Goal: Information Seeking & Learning: Learn about a topic

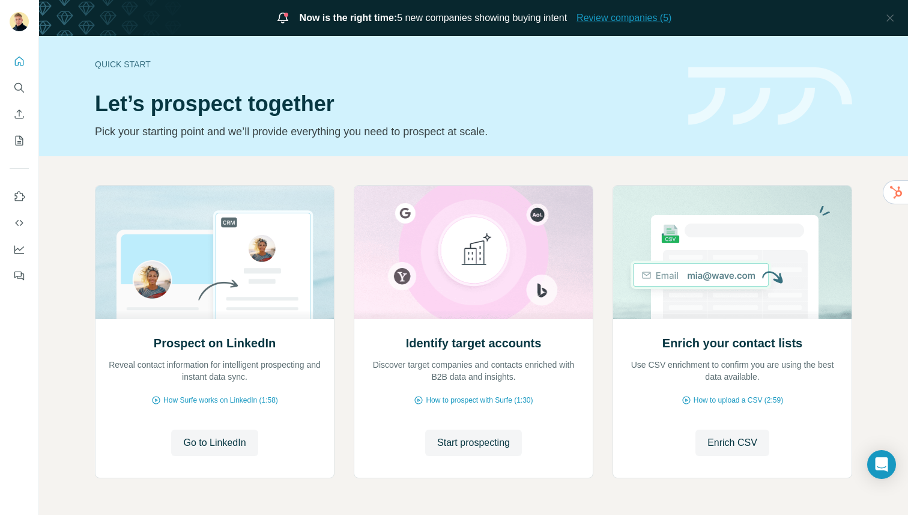
click at [634, 18] on span "Review companies (5)" at bounding box center [624, 18] width 95 height 14
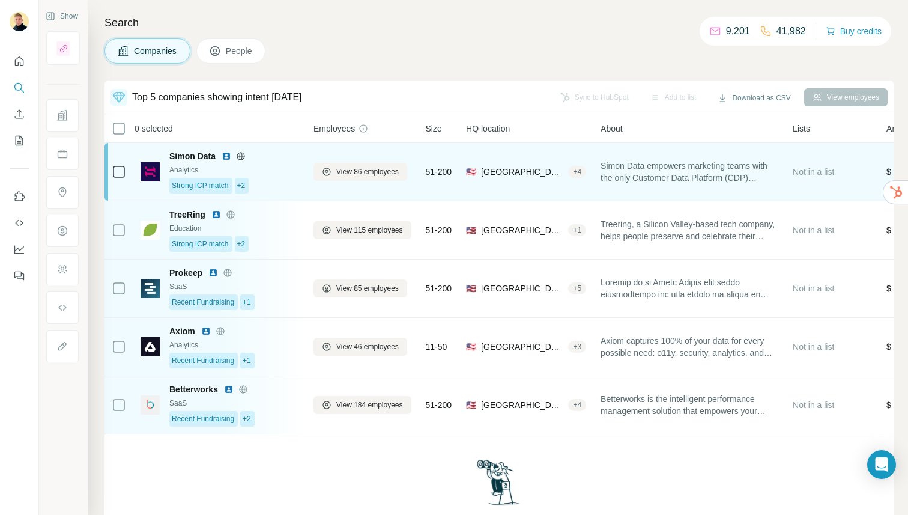
click at [172, 154] on span "Simon Data" at bounding box center [192, 156] width 46 height 12
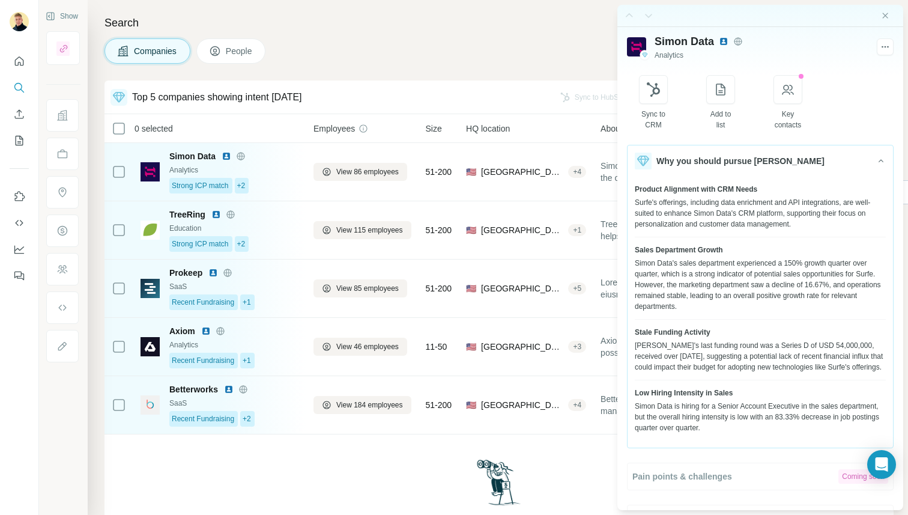
scroll to position [47, 0]
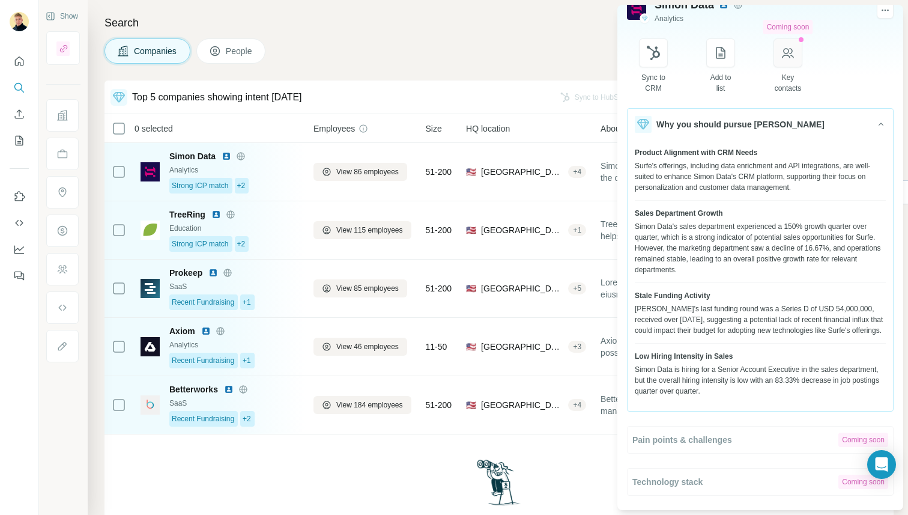
click at [803, 42] on button "button" at bounding box center [788, 52] width 29 height 29
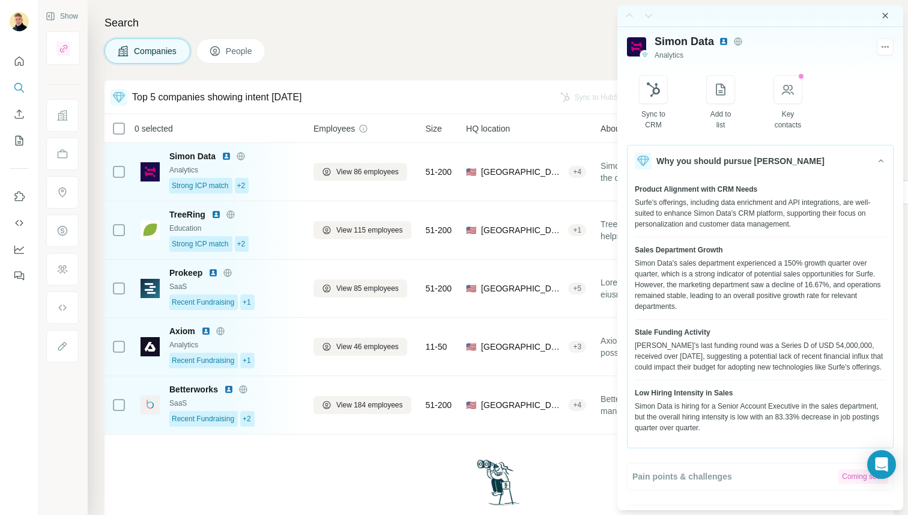
click at [888, 16] on icon "Close side panel" at bounding box center [886, 16] width 10 height 10
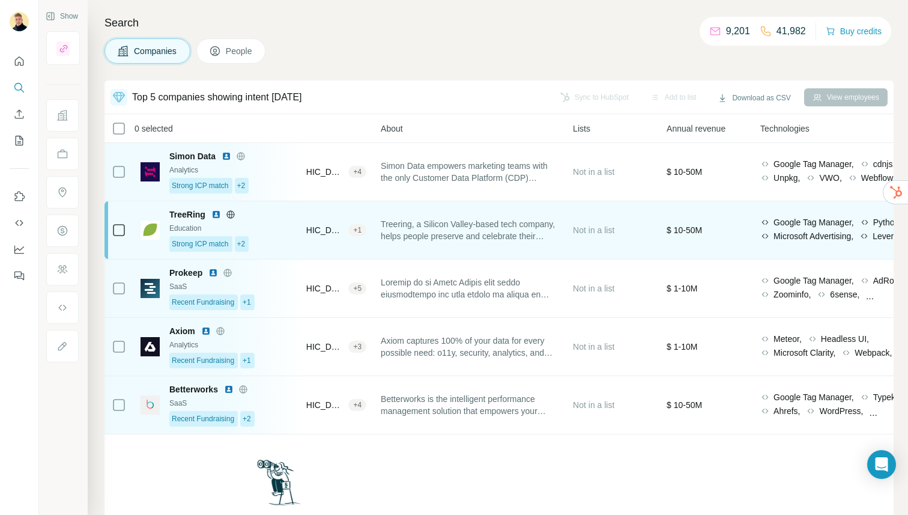
scroll to position [0, 661]
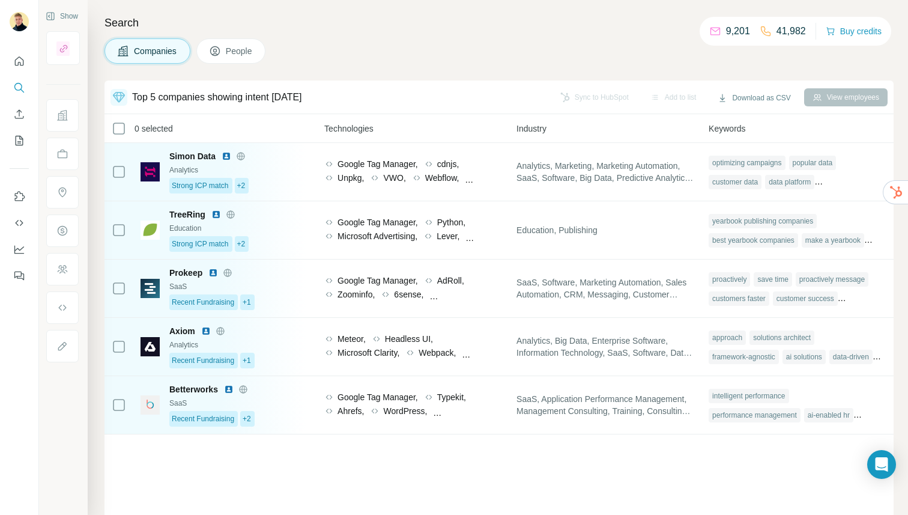
click at [728, 135] on div "Keywords" at bounding box center [798, 128] width 178 height 14
click at [729, 129] on span "Keywords" at bounding box center [727, 129] width 37 height 12
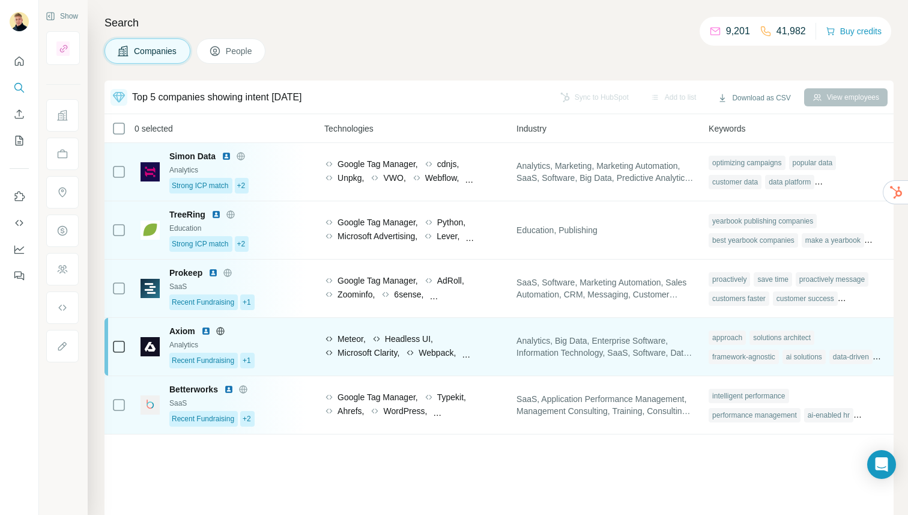
click at [735, 332] on div "approach" at bounding box center [727, 337] width 37 height 14
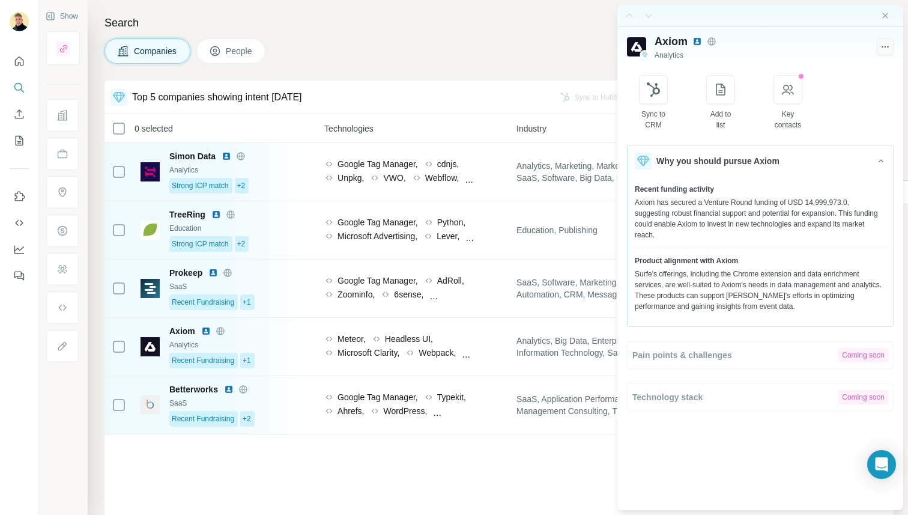
click at [882, 41] on icon "button" at bounding box center [885, 47] width 11 height 12
click at [778, 92] on div "Sync to CRM Add to list Coming soon Key contacts" at bounding box center [760, 102] width 243 height 55
click at [790, 90] on icon "button" at bounding box center [788, 89] width 14 height 14
click at [885, 15] on icon "Close side panel" at bounding box center [885, 15] width 5 height 5
